Goal: Information Seeking & Learning: Learn about a topic

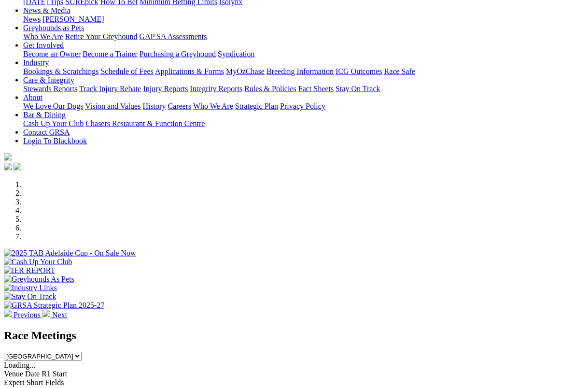
scroll to position [156, 0]
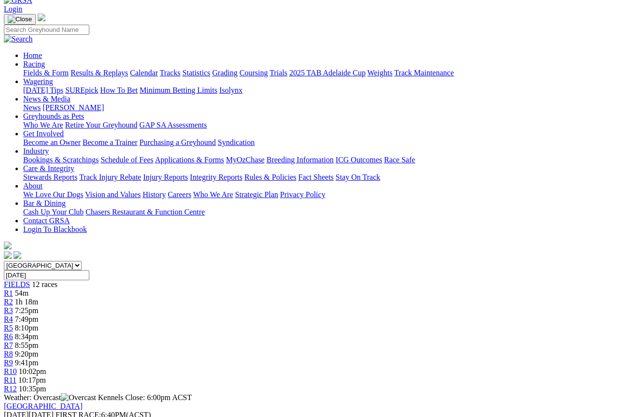
scroll to position [94, 0]
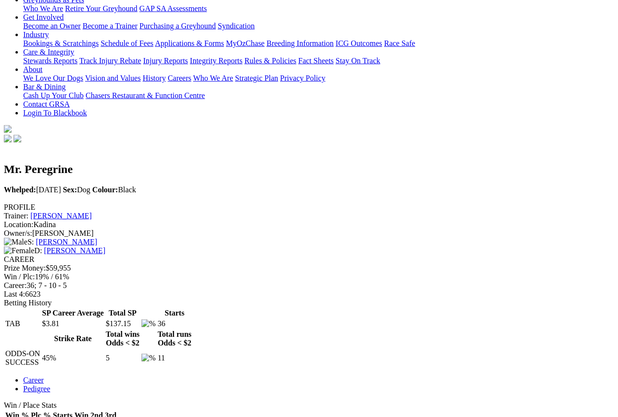
scroll to position [203, 0]
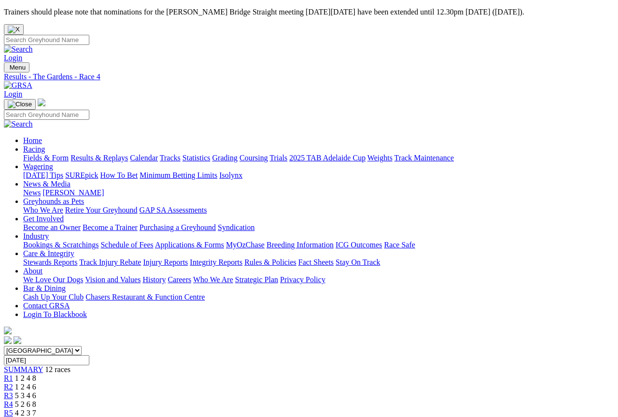
click at [37, 154] on link "Fields & Form" at bounding box center [45, 158] width 45 height 8
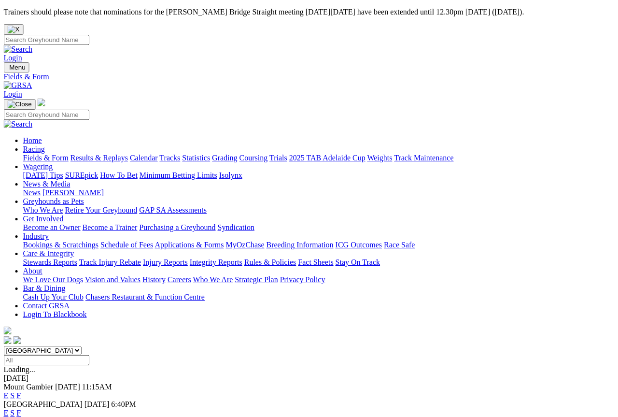
scroll to position [0, 64]
click at [21, 409] on link "F" at bounding box center [19, 413] width 4 height 8
